Goal: Information Seeking & Learning: Find specific page/section

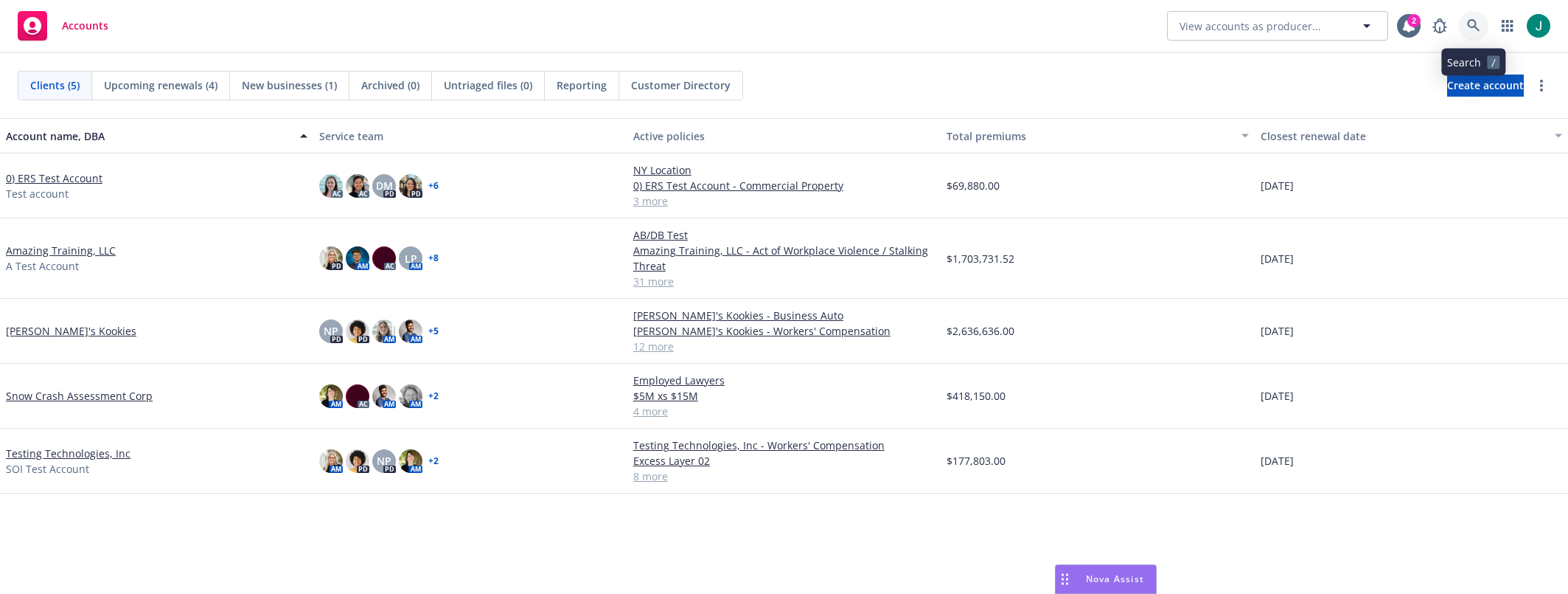
click at [1470, 23] on icon at bounding box center [1473, 25] width 13 height 13
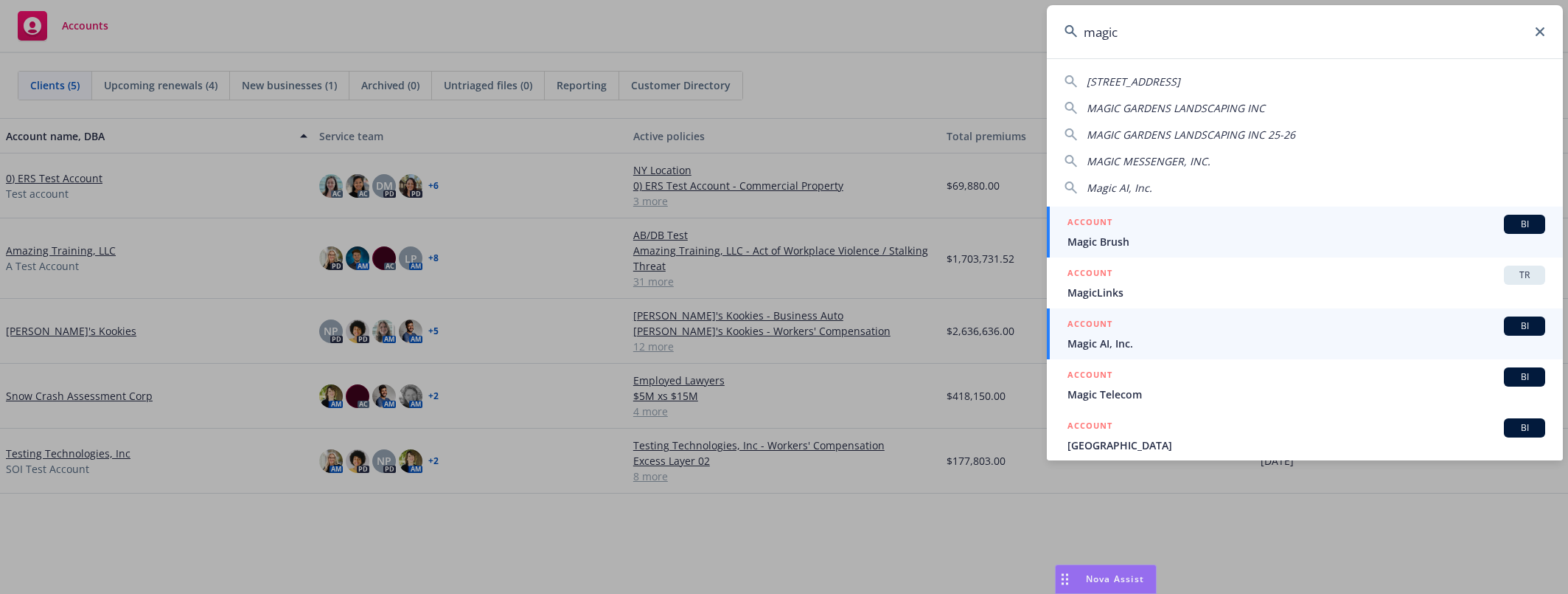
type input "magic"
click at [1181, 325] on div "ACCOUNT BI" at bounding box center [1306, 326] width 477 height 19
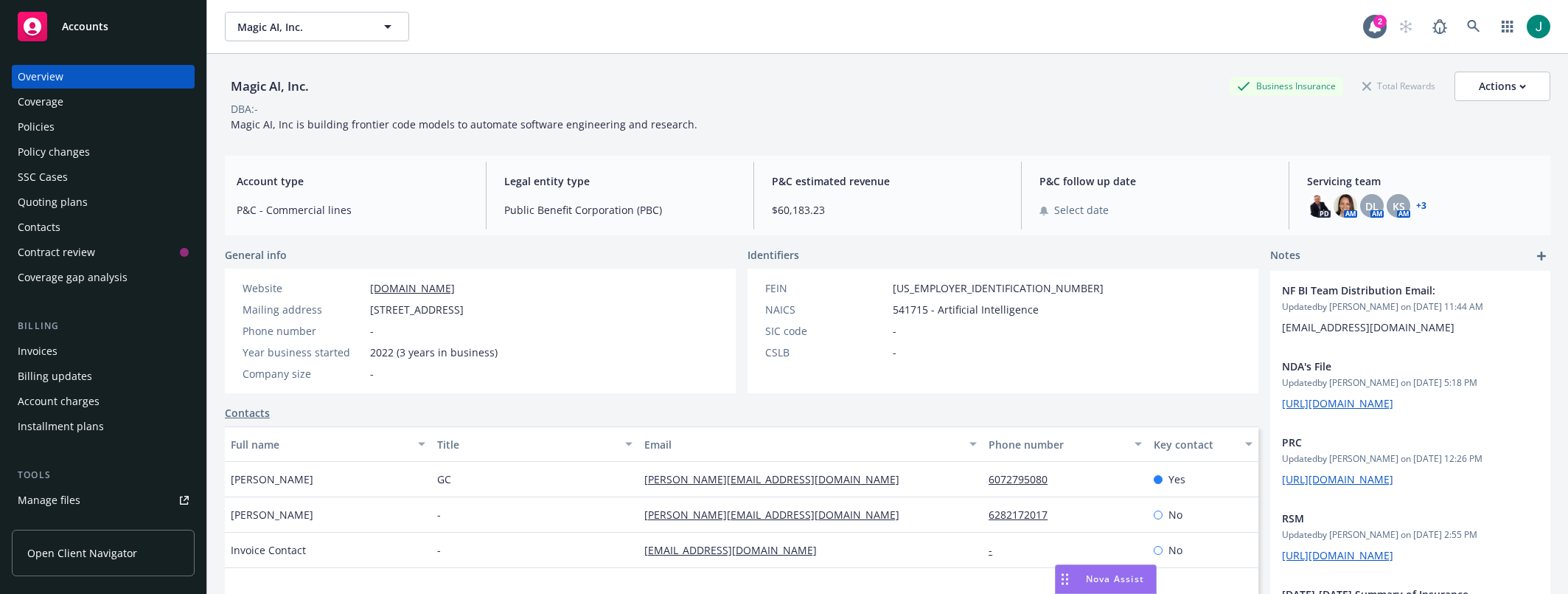
click at [39, 128] on div "Policies" at bounding box center [36, 127] width 37 height 24
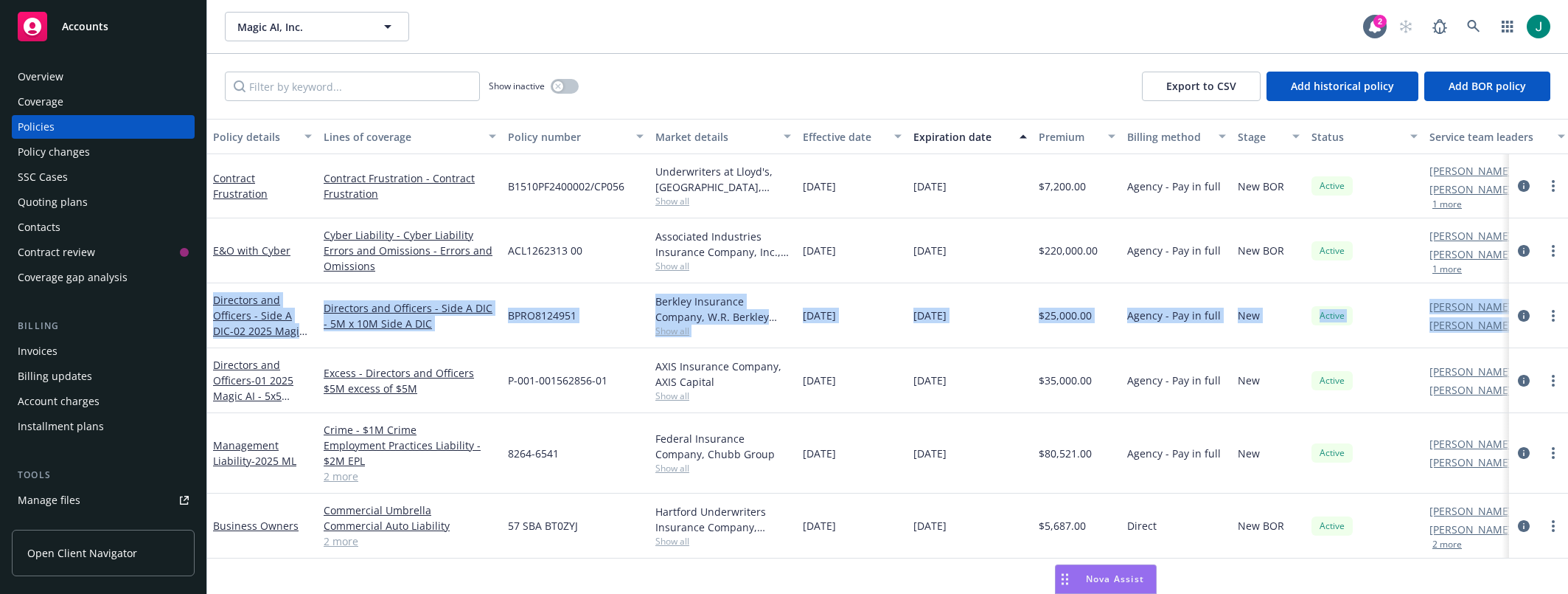
drag, startPoint x: 1567, startPoint y: 288, endPoint x: 1629, endPoint y: 282, distance: 62.3
click at [1568, 282] on html "Accounts Overview Coverage Policies Policy changes SSC Cases Quoting plans Cont…" at bounding box center [784, 297] width 1568 height 594
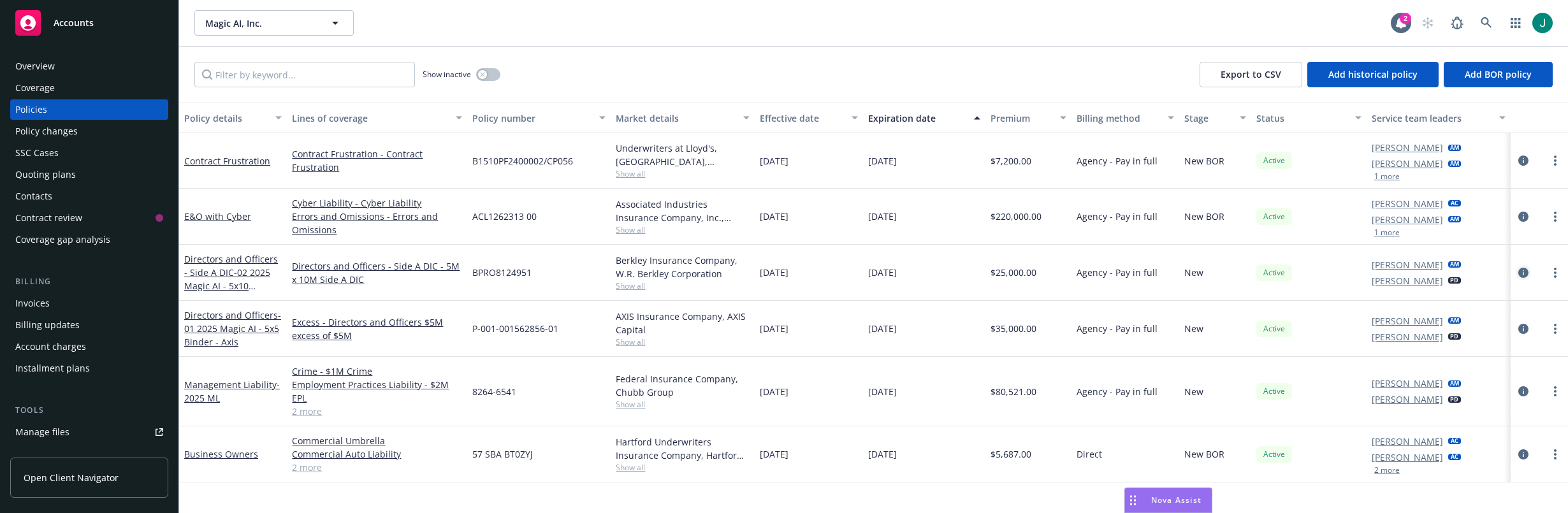
click at [1480, 270] on icon "circleInformation" at bounding box center [1523, 272] width 10 height 10
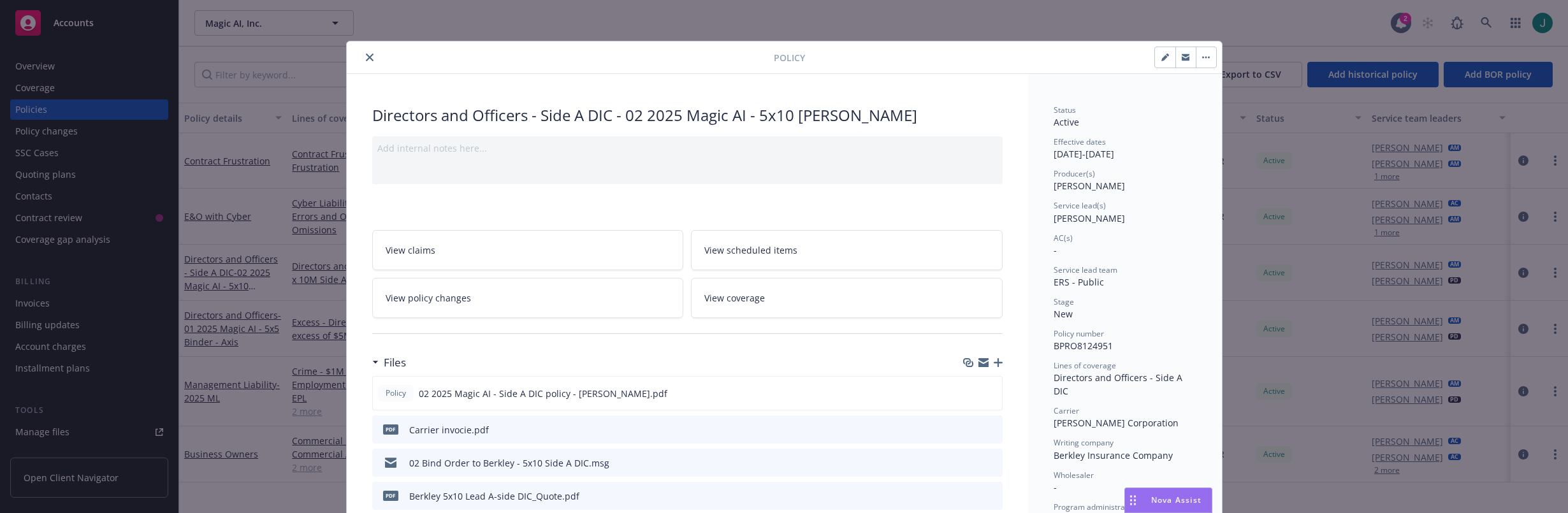
click at [1161, 61] on icon "button" at bounding box center [1165, 58] width 7 height 7
select select "NEW"
select select "12"
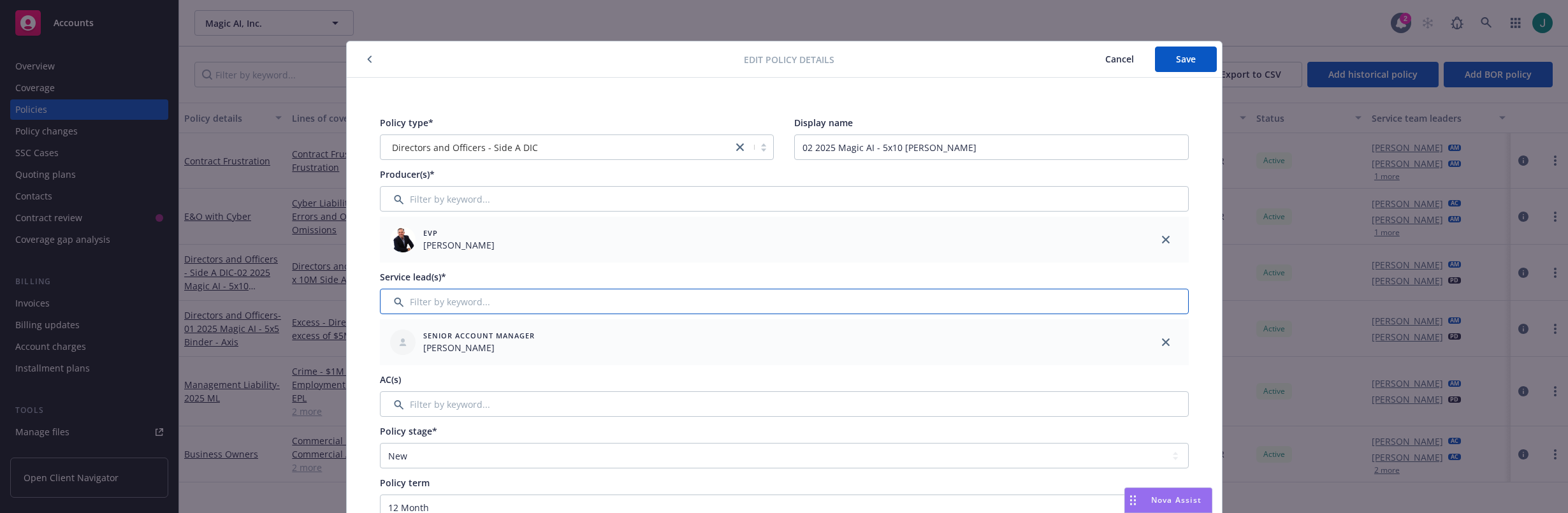
click at [452, 300] on input "Filter by keyword..." at bounding box center [784, 301] width 809 height 25
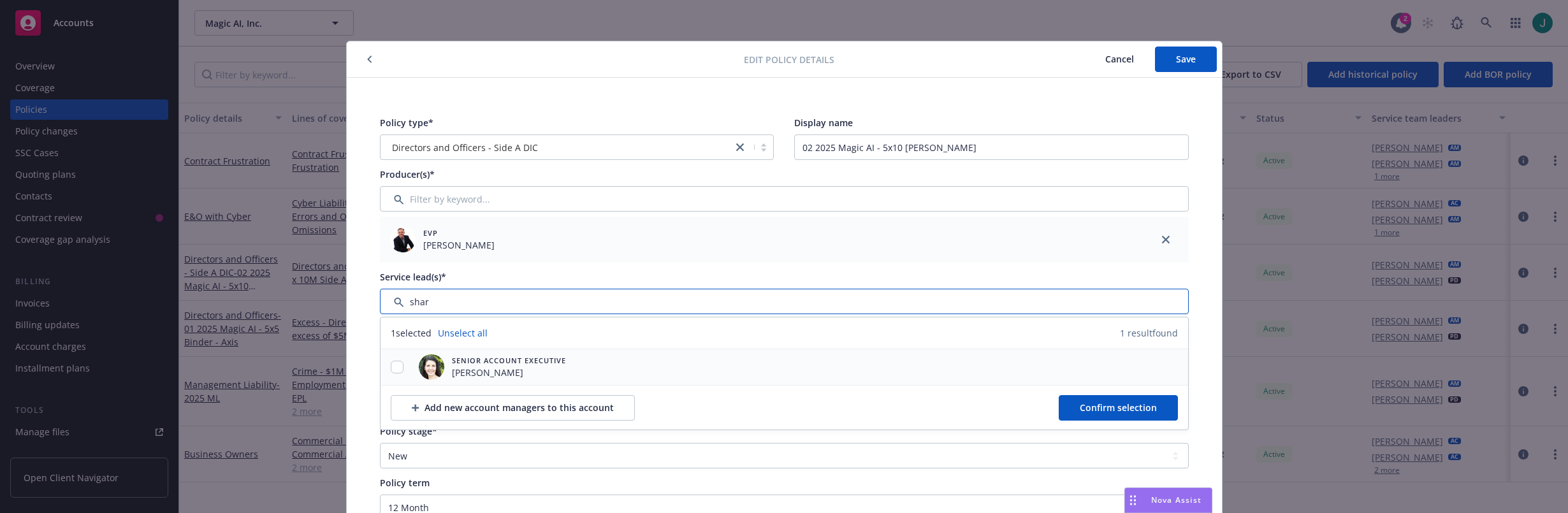
type input "shar"
click at [392, 368] on input "checkbox" at bounding box center [397, 366] width 13 height 13
checkbox input "true"
click at [1079, 404] on span "Confirm selection" at bounding box center [1118, 407] width 77 height 12
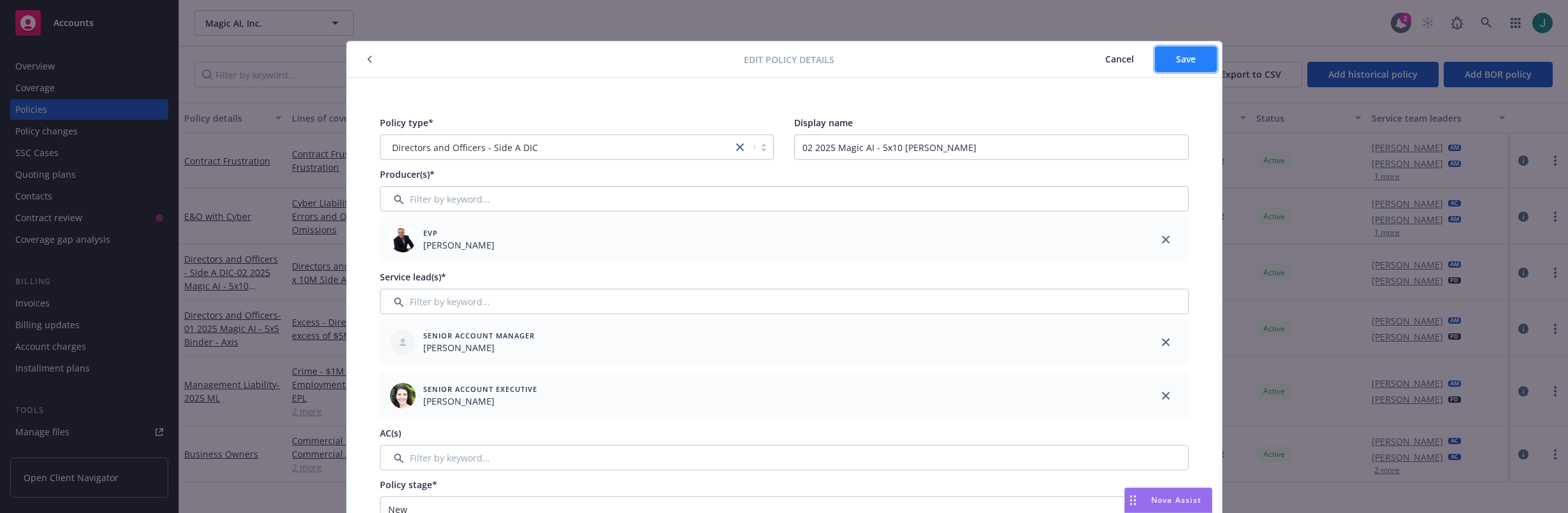
click at [1176, 55] on span "Save" at bounding box center [1186, 59] width 20 height 12
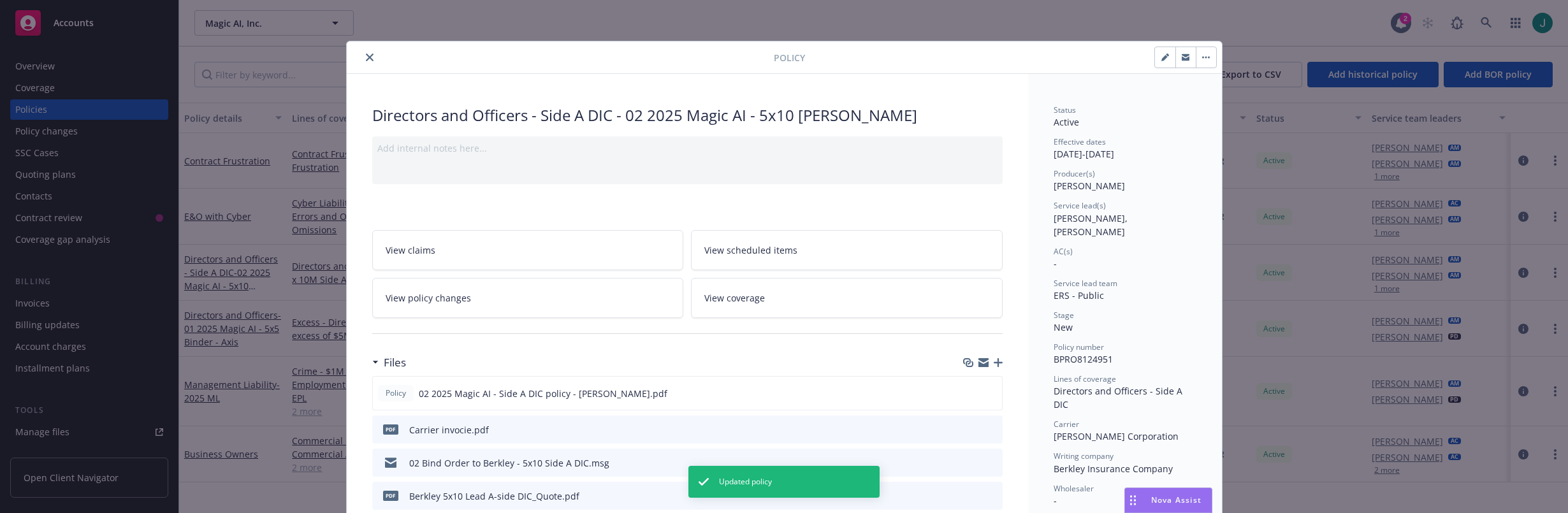
click at [366, 58] on icon "close" at bounding box center [369, 57] width 7 height 7
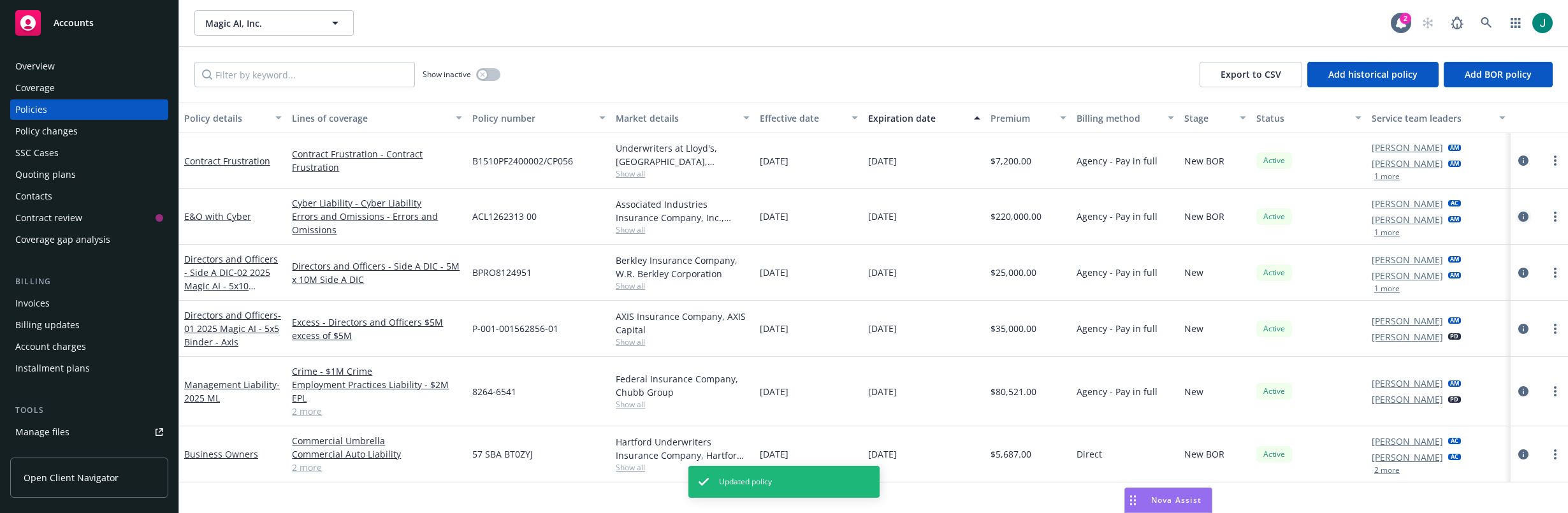
click at [1480, 215] on icon "circleInformation" at bounding box center [1523, 216] width 10 height 10
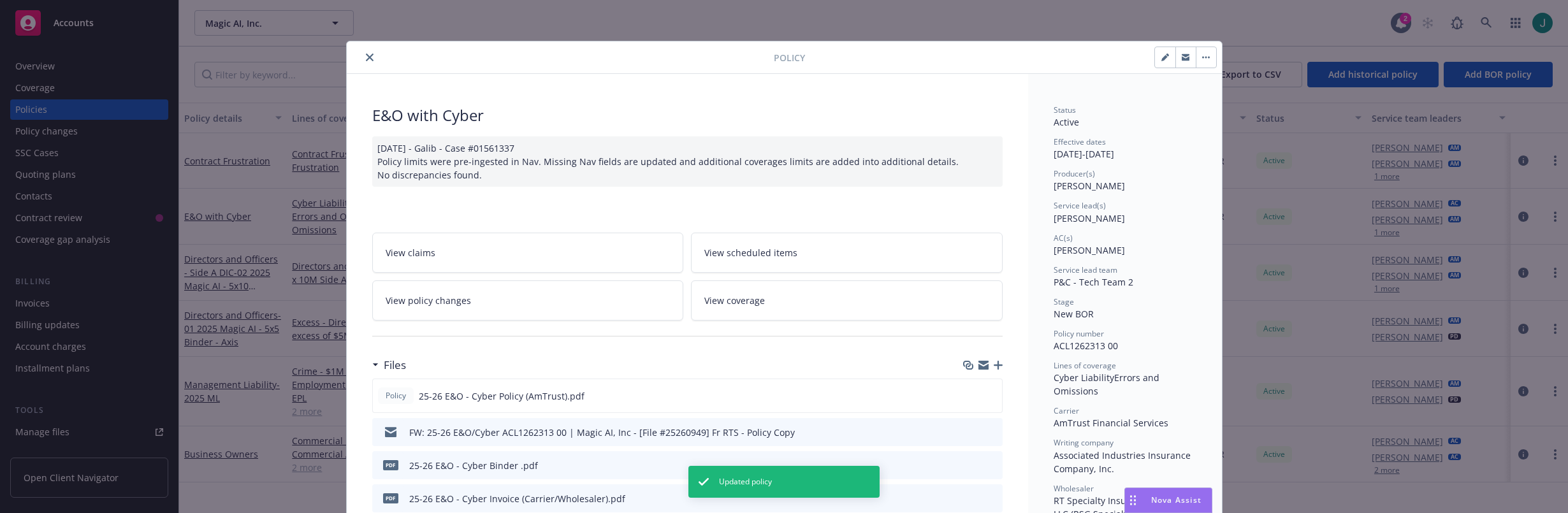
click at [366, 56] on icon "close" at bounding box center [369, 57] width 7 height 7
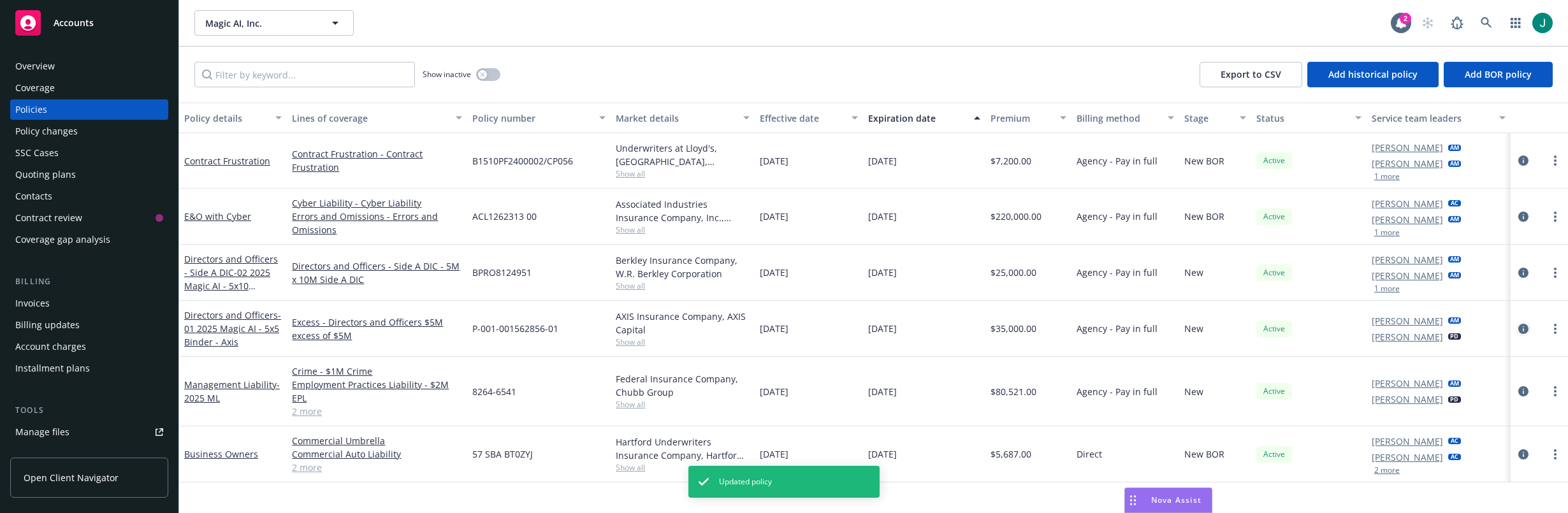
click at [1480, 328] on icon "circleInformation" at bounding box center [1523, 328] width 10 height 10
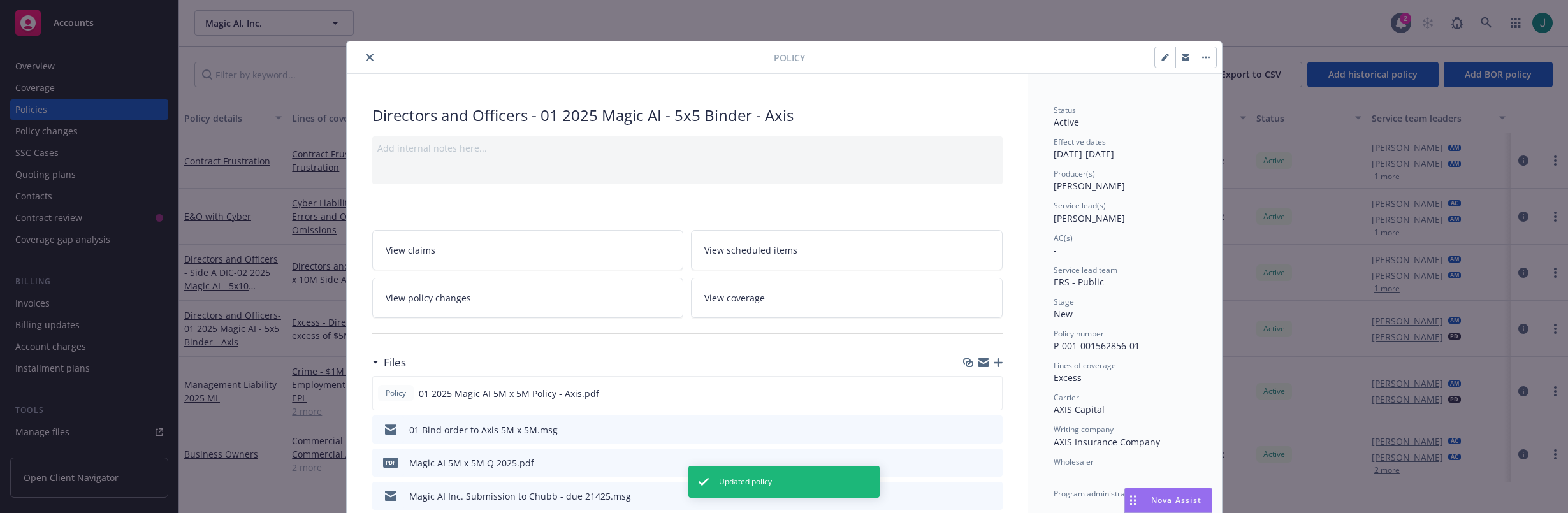
click at [1163, 61] on icon "button" at bounding box center [1165, 57] width 7 height 7
select select "NEW"
select select "12"
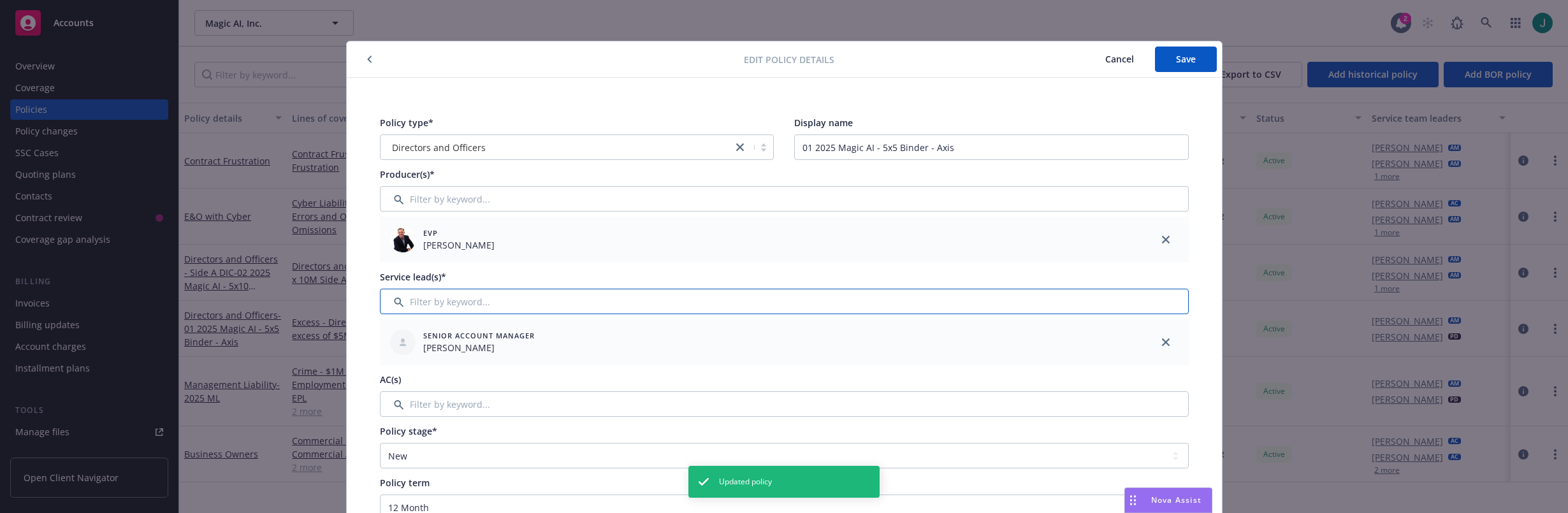
click at [457, 307] on input "Filter by keyword..." at bounding box center [784, 301] width 809 height 25
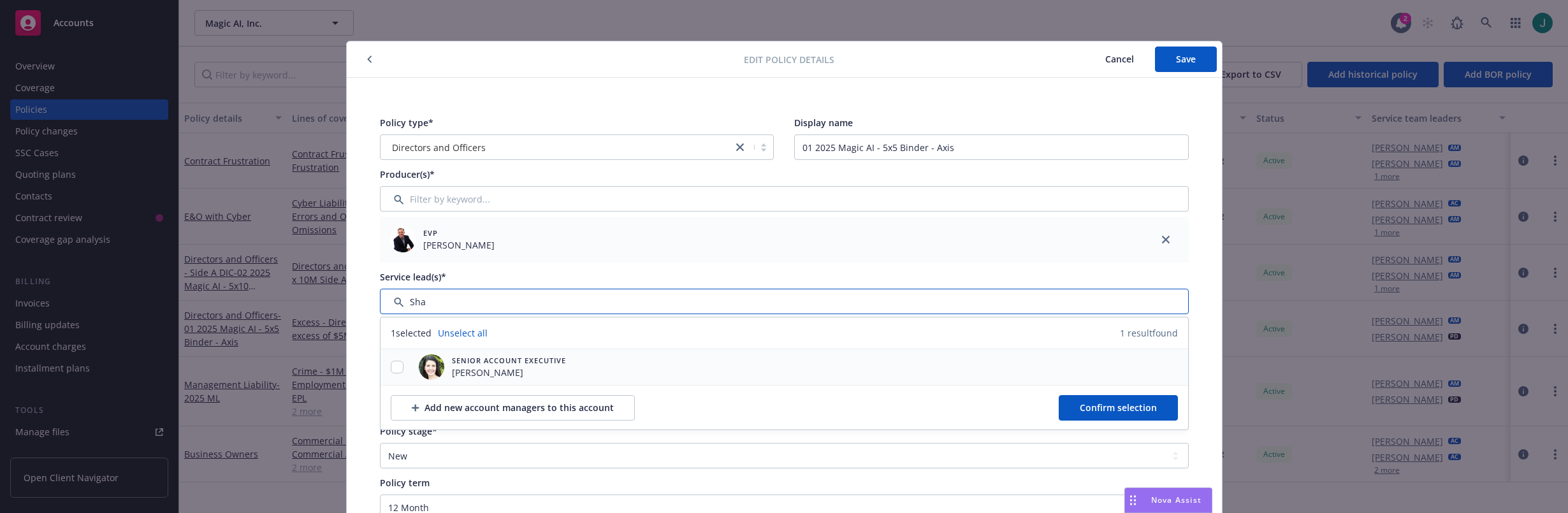
type input "Sha"
click at [392, 366] on input "checkbox" at bounding box center [397, 366] width 13 height 13
checkbox input "true"
click at [1083, 412] on span "Confirm selection" at bounding box center [1118, 407] width 77 height 12
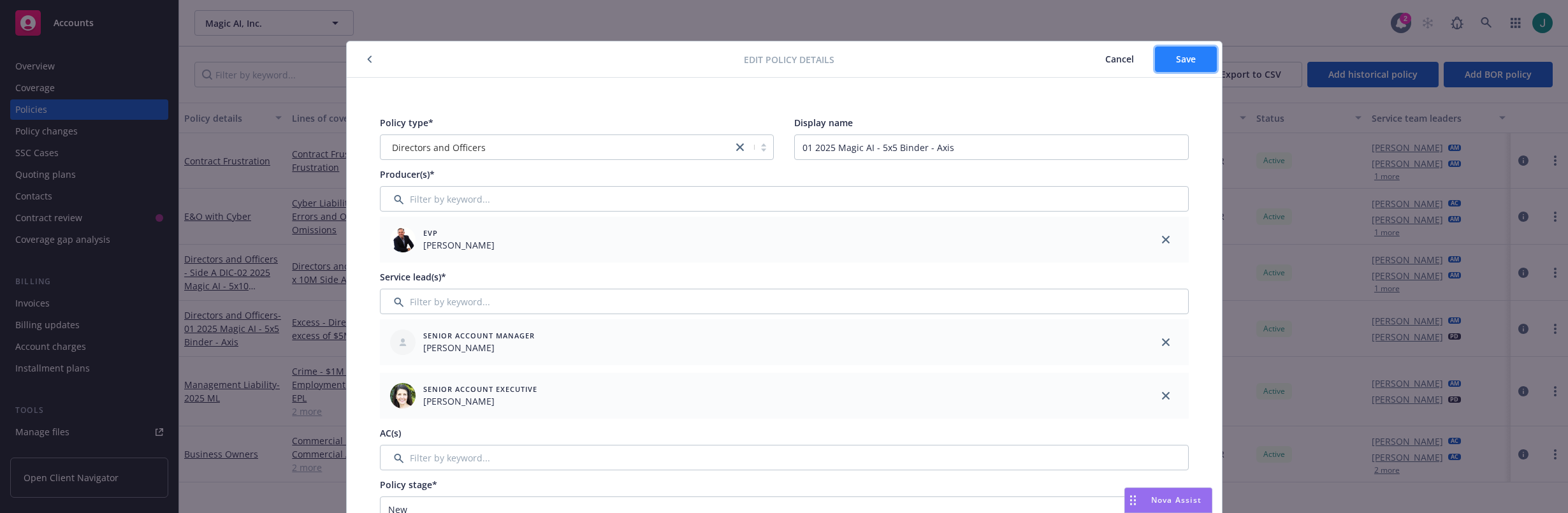
click at [1180, 68] on button "Save" at bounding box center [1185, 59] width 62 height 25
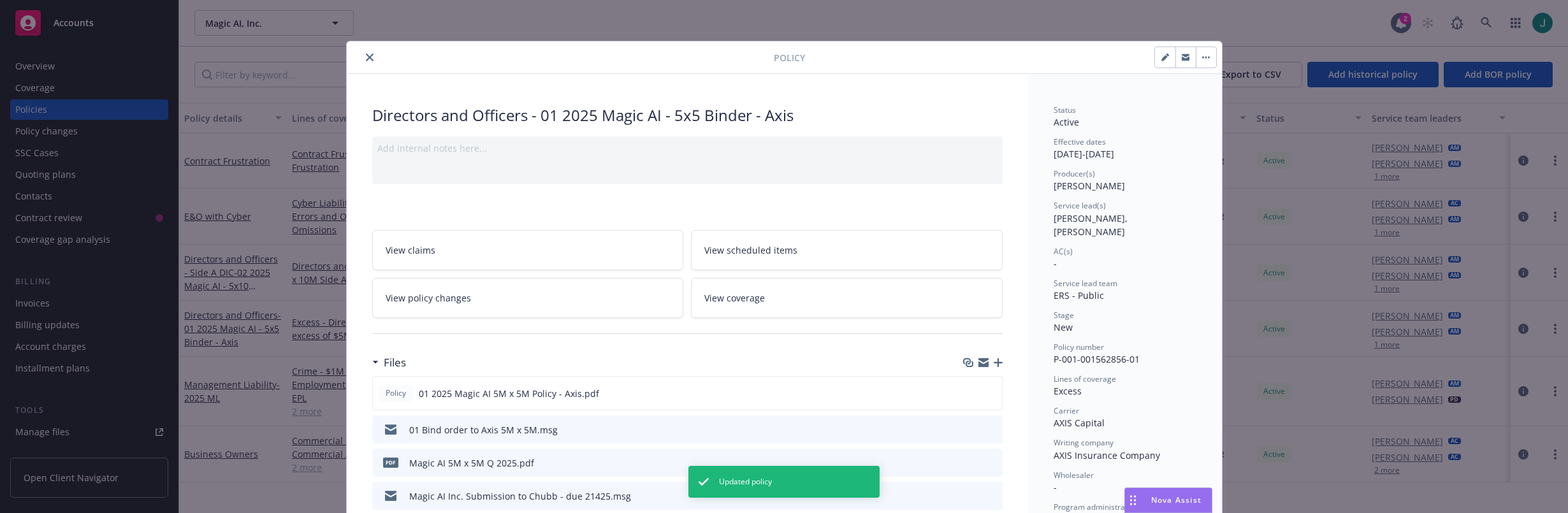
click at [366, 59] on icon "close" at bounding box center [369, 57] width 7 height 7
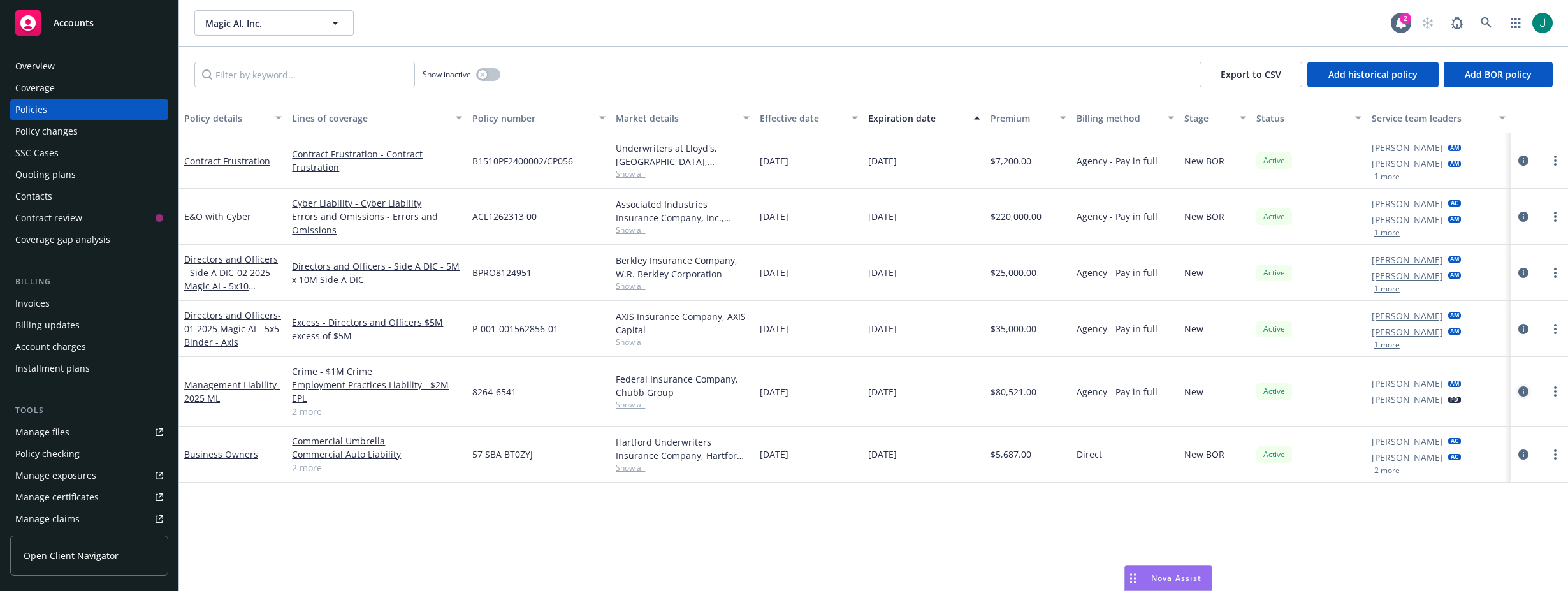
click at [1480, 386] on icon "circleInformation" at bounding box center [1523, 391] width 10 height 10
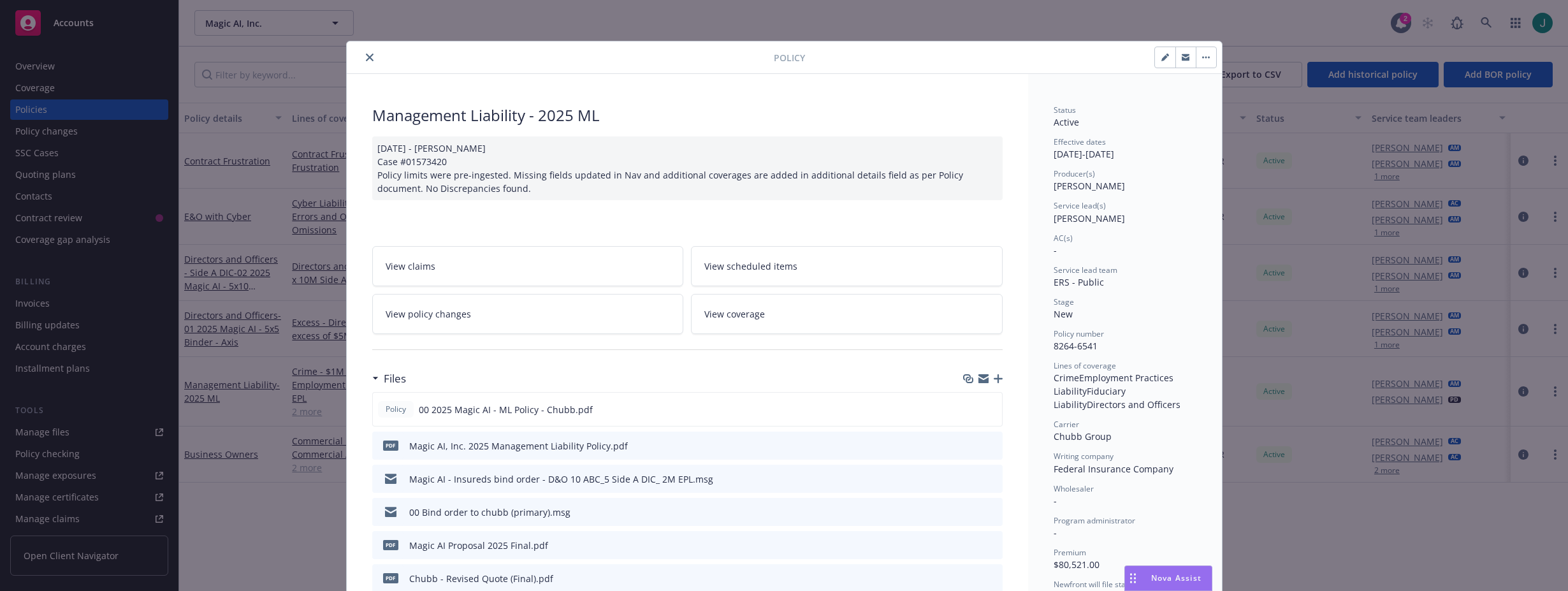
click at [1161, 58] on icon "button" at bounding box center [1165, 58] width 7 height 7
select select "NEW"
select select "12"
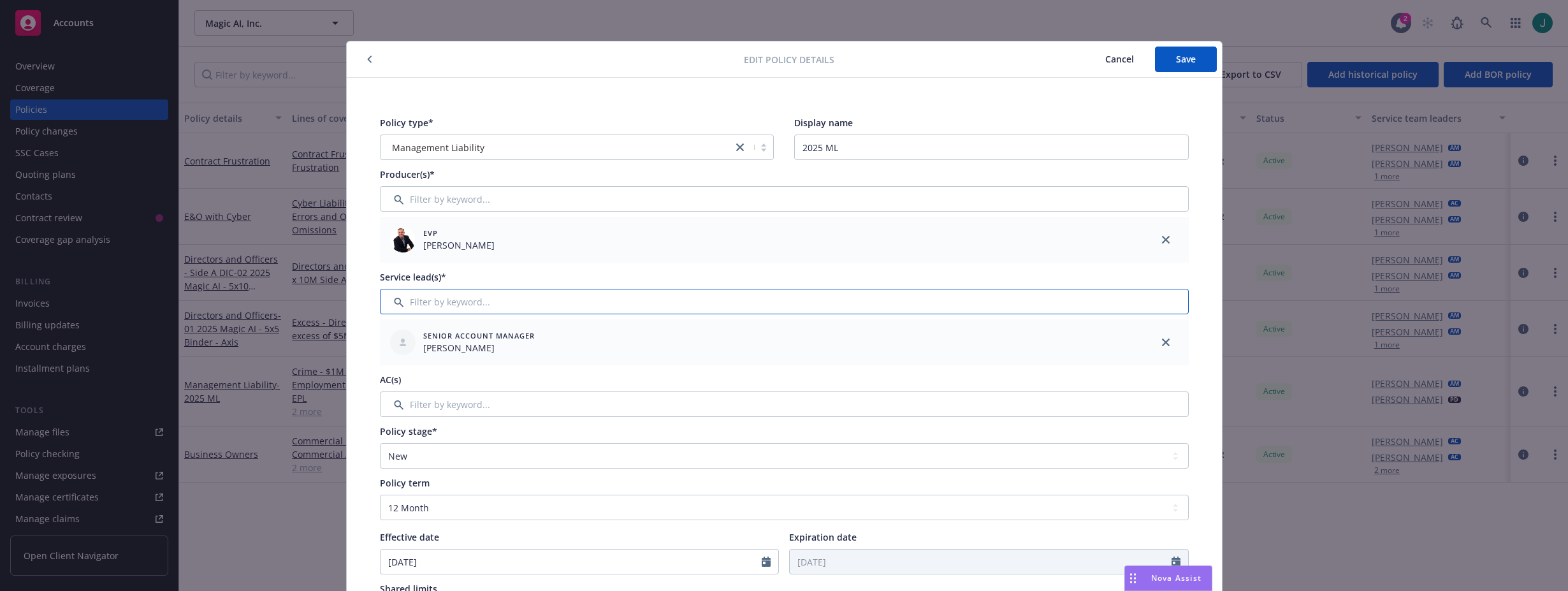
click at [411, 302] on input "Filter by keyword..." at bounding box center [784, 302] width 809 height 25
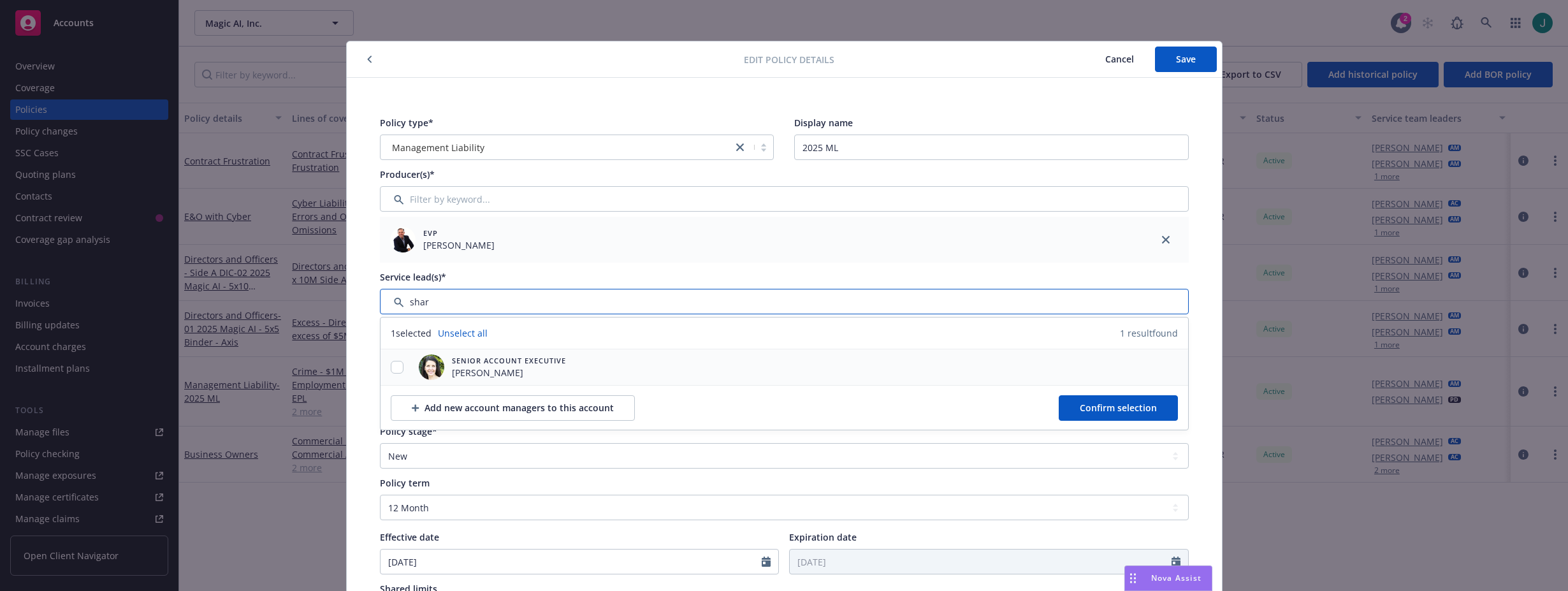
type input "shar"
click at [393, 366] on input "checkbox" at bounding box center [397, 367] width 13 height 13
checkbox input "true"
click at [1106, 418] on button "Confirm selection" at bounding box center [1118, 408] width 119 height 25
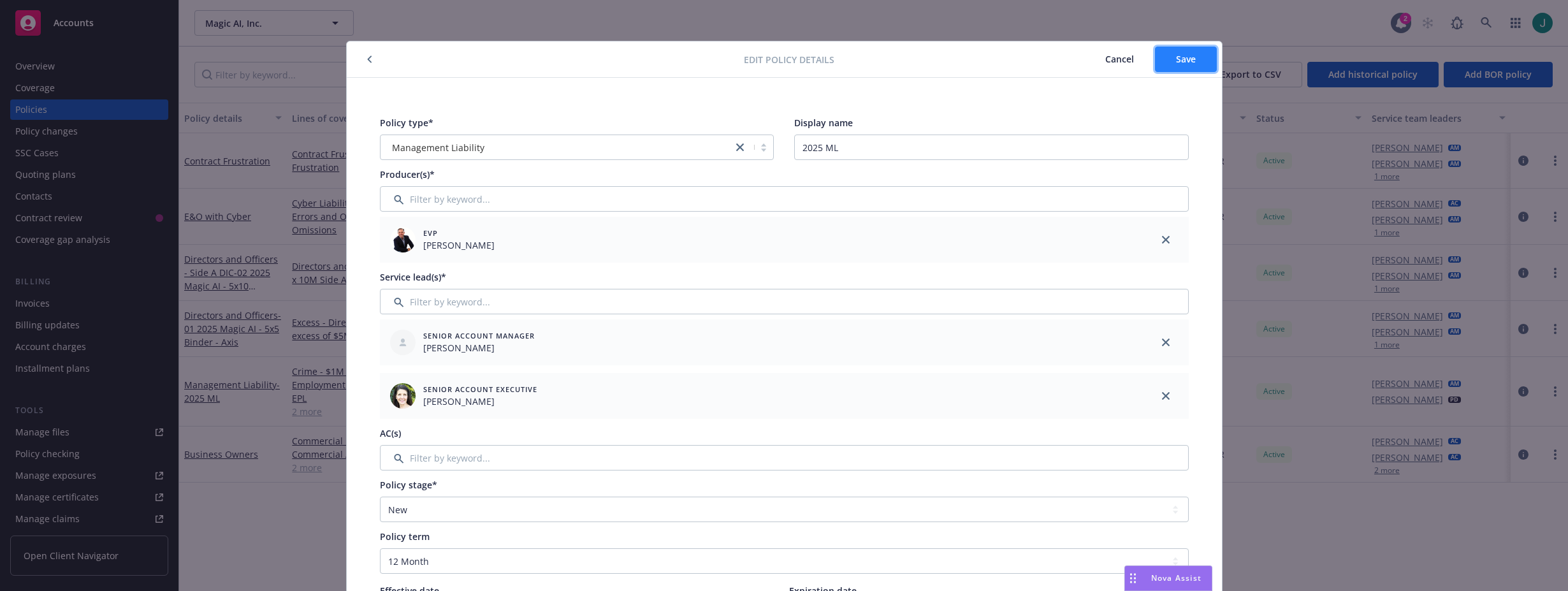
click at [1179, 63] on span "Save" at bounding box center [1186, 59] width 20 height 12
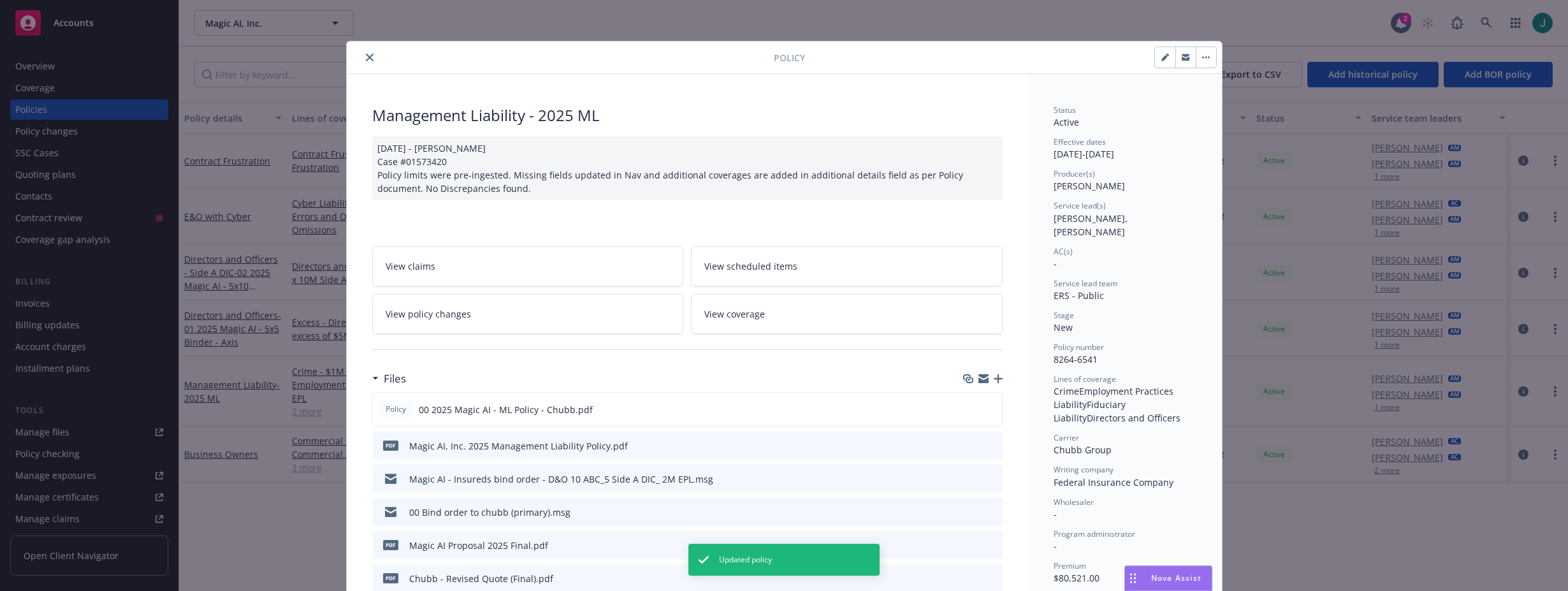
click at [366, 56] on icon "close" at bounding box center [369, 57] width 7 height 7
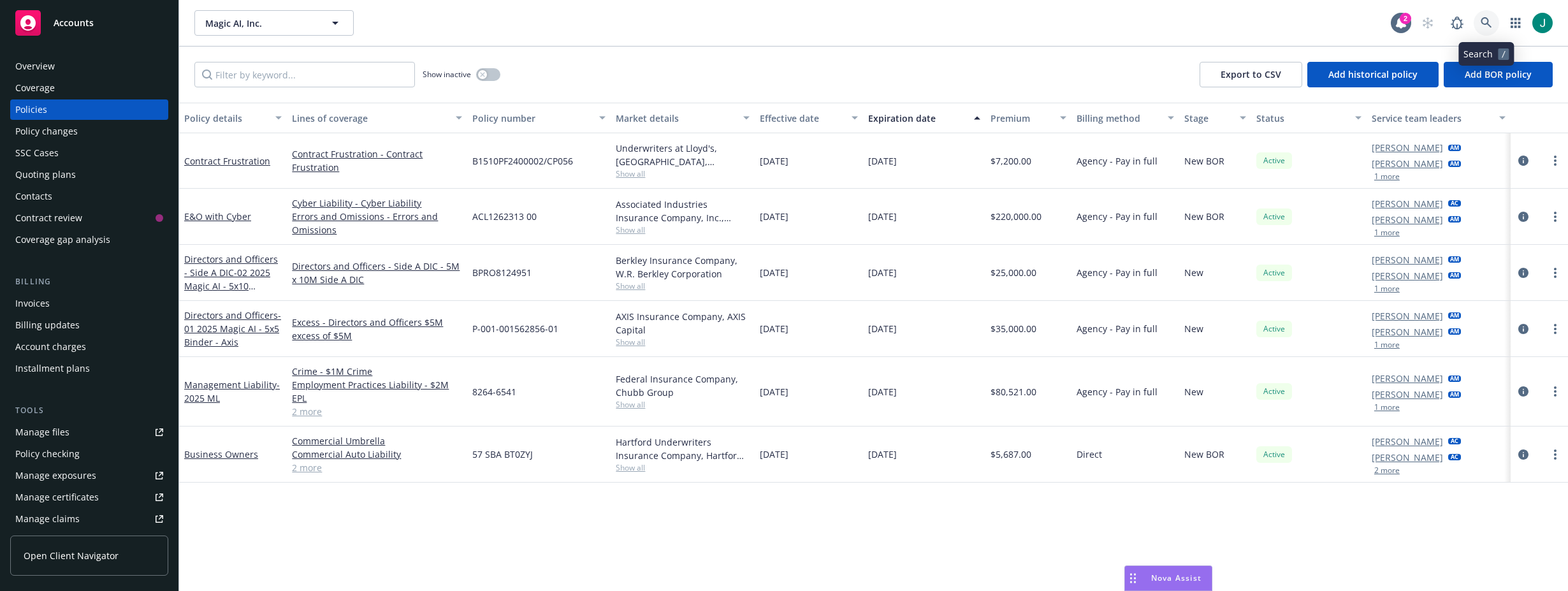
click at [1477, 23] on link at bounding box center [1486, 23] width 25 height 25
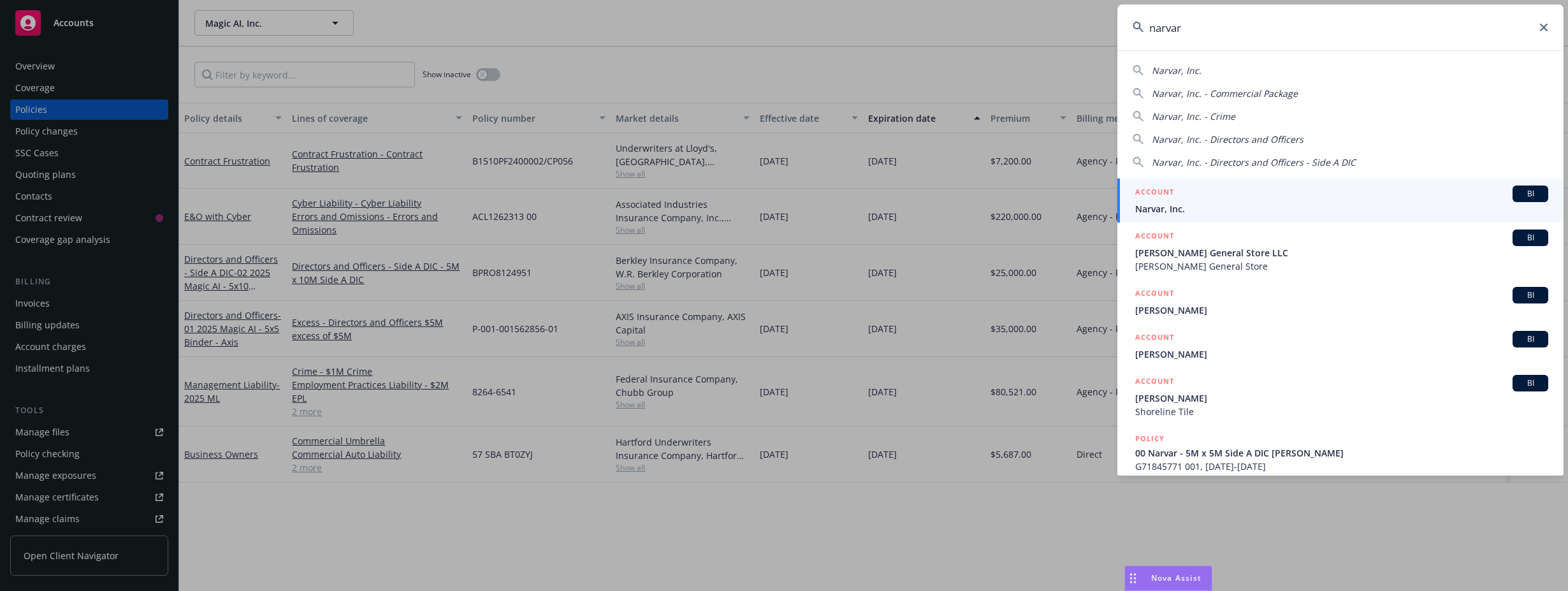
type input "narvar"
click at [1421, 206] on span "Narvar, Inc." at bounding box center [1341, 209] width 413 height 13
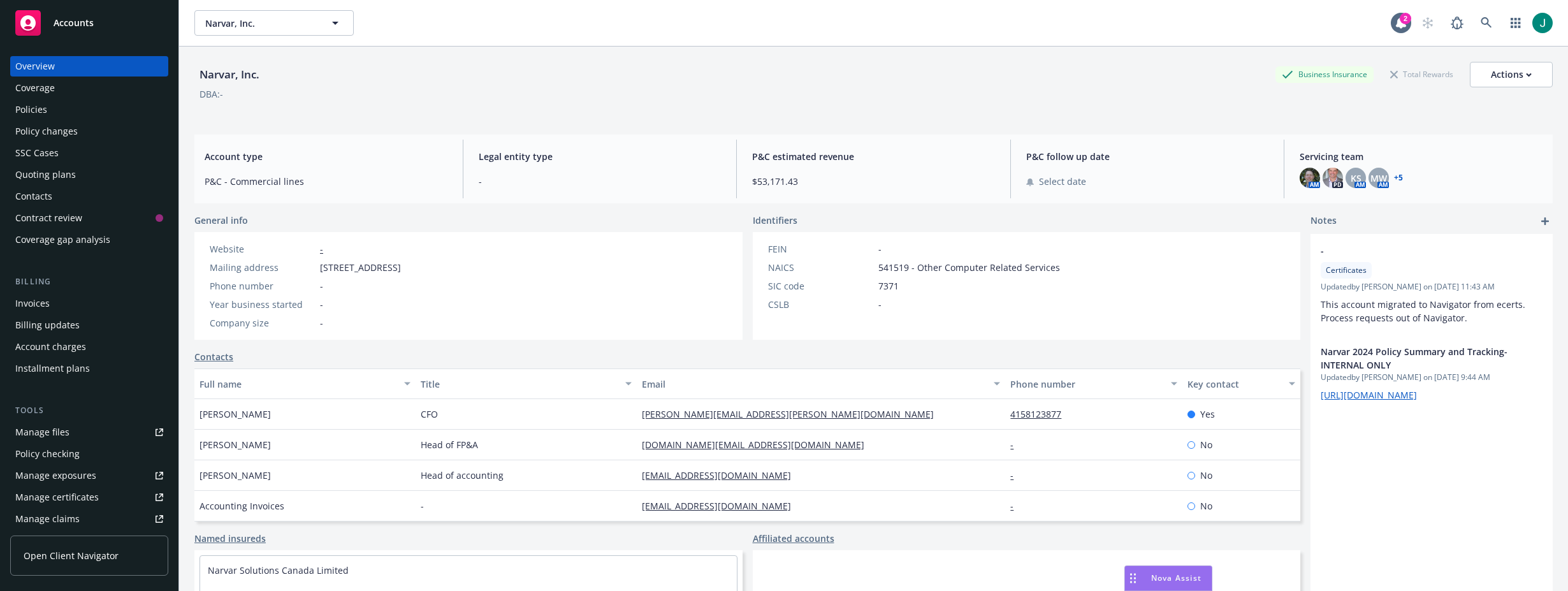
click at [55, 109] on div "Policies" at bounding box center [89, 109] width 148 height 21
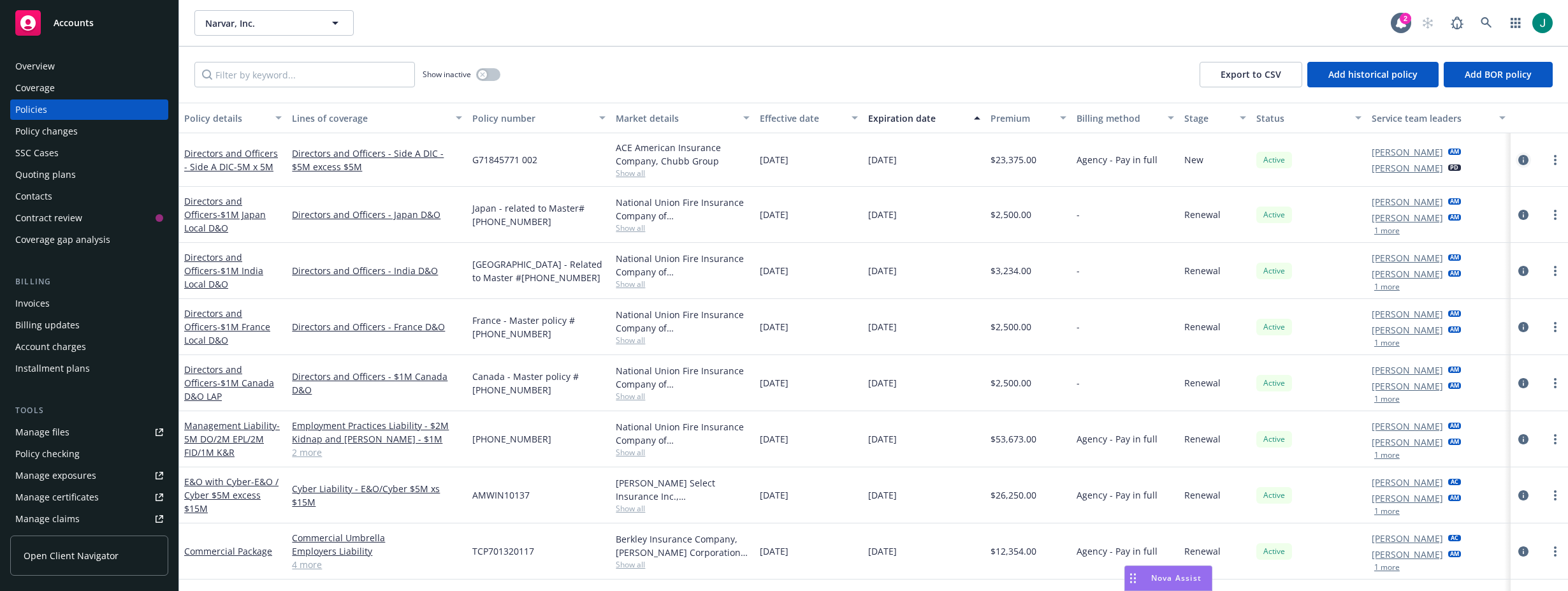
click at [1480, 157] on icon "circleInformation" at bounding box center [1523, 159] width 10 height 10
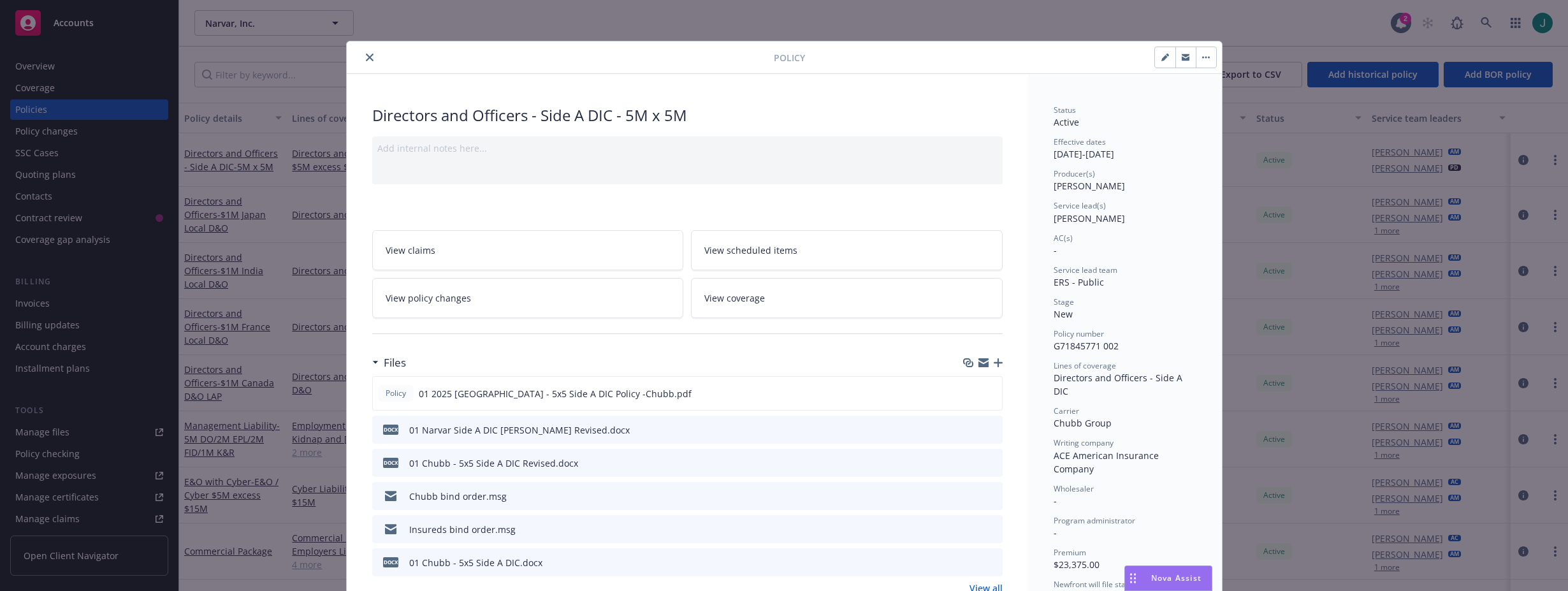
click at [1155, 61] on button "button" at bounding box center [1165, 57] width 21 height 21
select select "NEW"
select select "12"
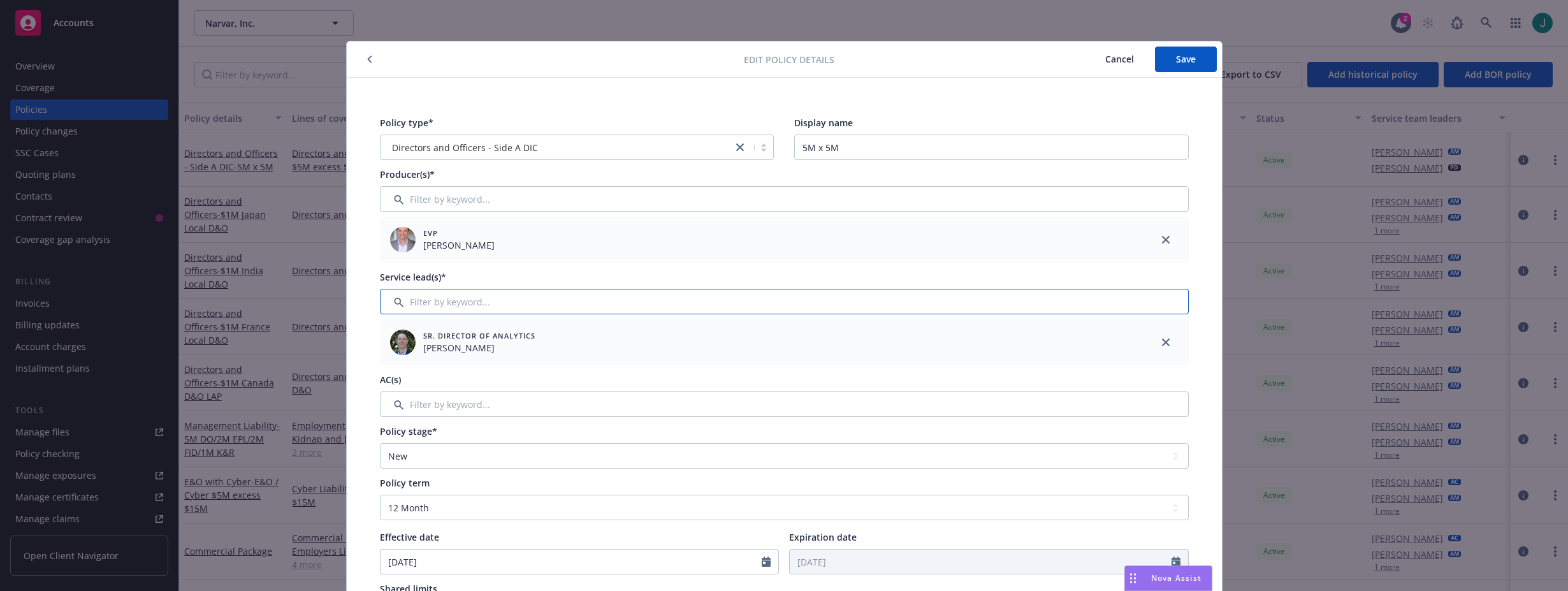
click at [417, 297] on input "Filter by keyword..." at bounding box center [784, 302] width 809 height 25
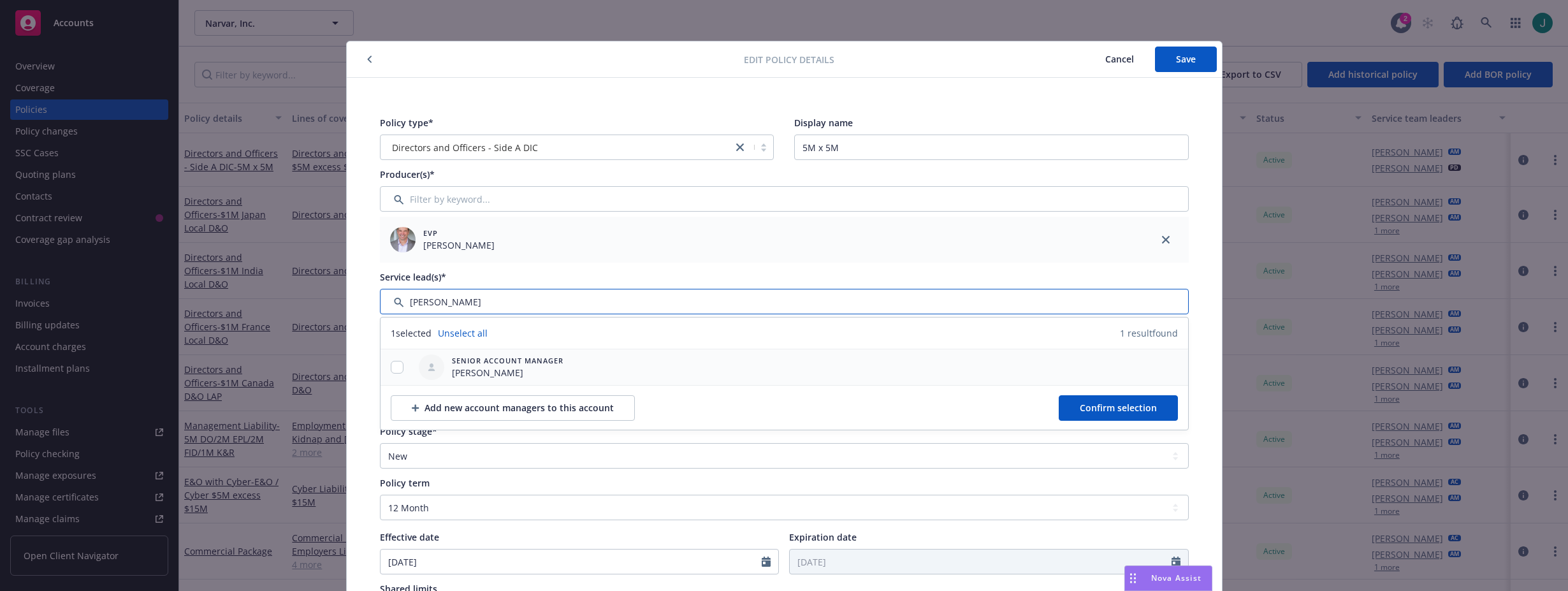
type input "[PERSON_NAME]"
click at [392, 368] on input "checkbox" at bounding box center [397, 367] width 13 height 13
checkbox input "true"
click at [1095, 412] on span "Confirm selection" at bounding box center [1118, 408] width 77 height 12
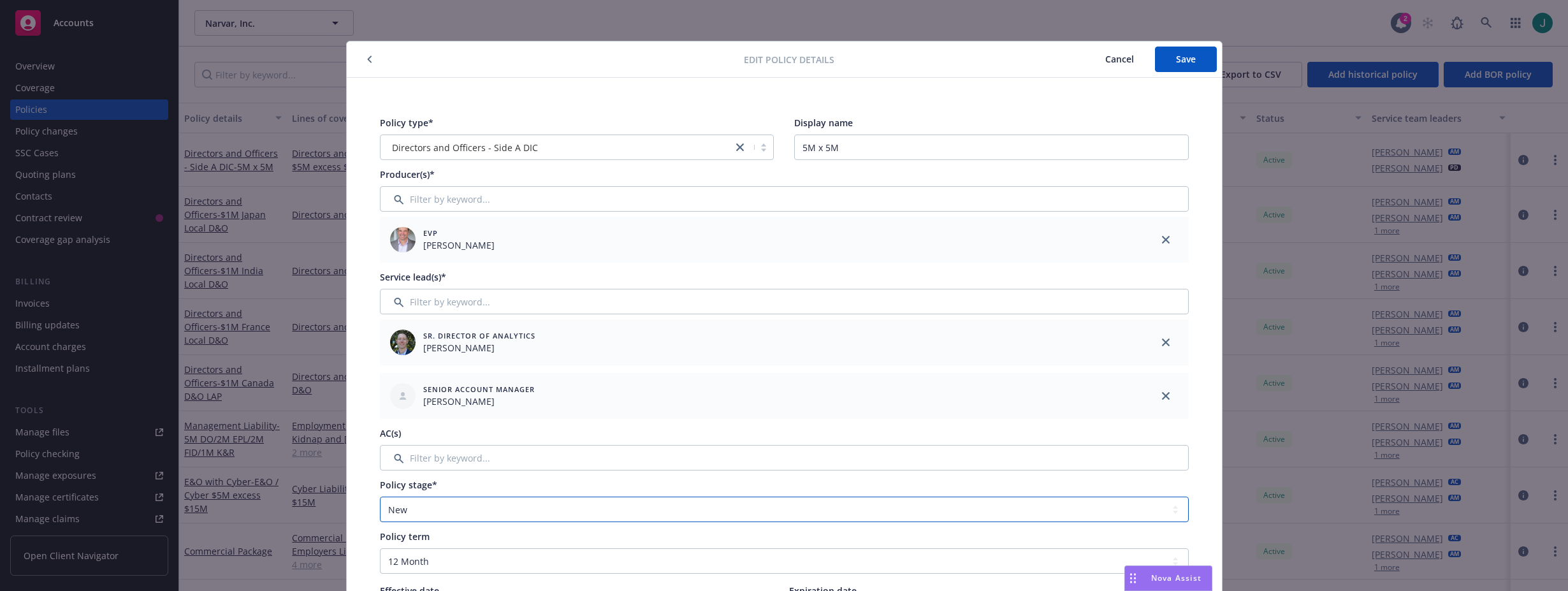
click at [1077, 510] on select "Select policy stage Historical New New BOR BOR Renewal Non payment" at bounding box center [784, 510] width 809 height 25
select select "RENEWAL"
click at [380, 497] on select "Select policy stage Historical New New BOR BOR Renewal Non payment" at bounding box center [784, 510] width 809 height 25
click at [1176, 63] on span "Save" at bounding box center [1186, 59] width 20 height 12
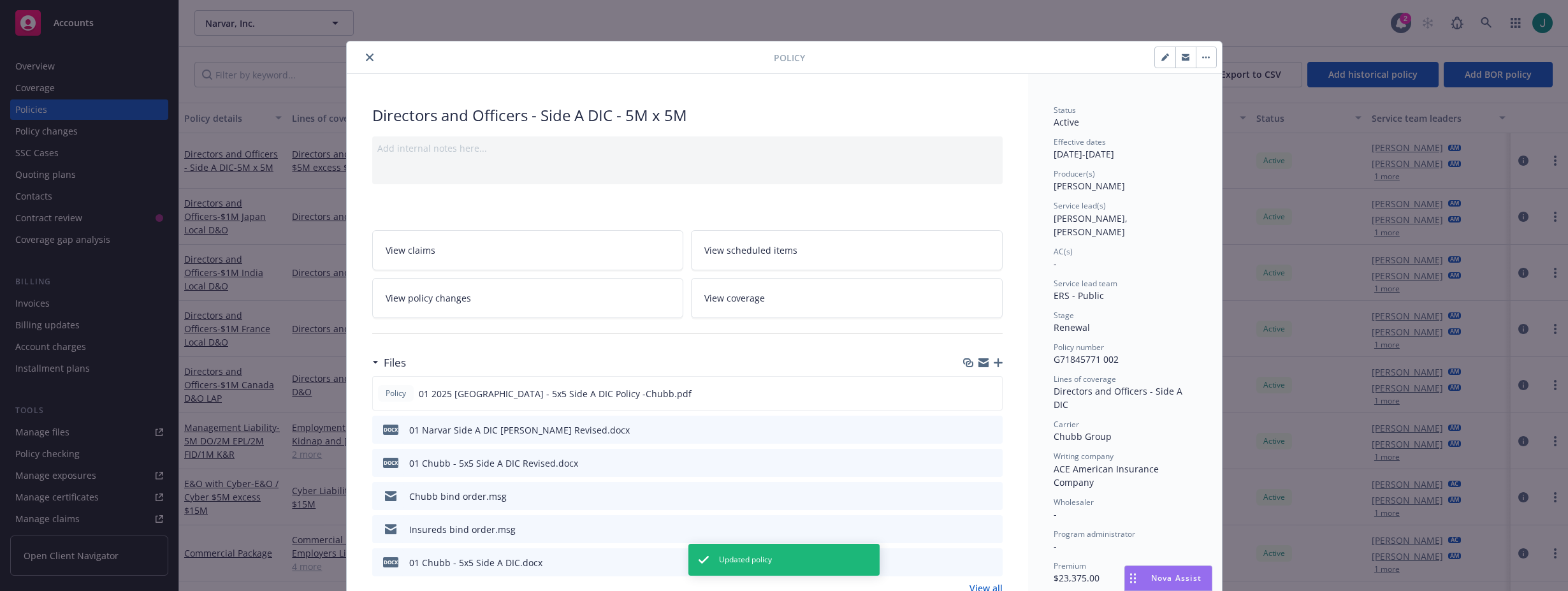
click at [367, 57] on icon "close" at bounding box center [369, 57] width 7 height 7
